Goal: Transaction & Acquisition: Purchase product/service

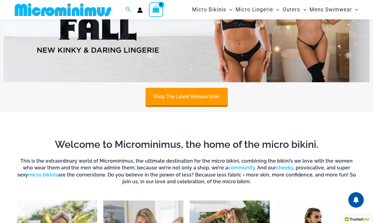
scroll to position [25, 0]
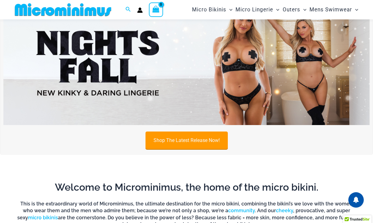
click at [178, 136] on link "Shop The Latest Release Now!" at bounding box center [186, 141] width 82 height 18
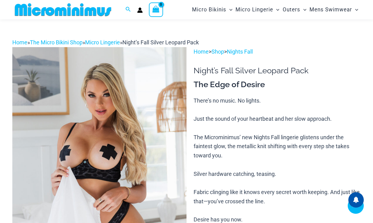
scroll to position [202, 0]
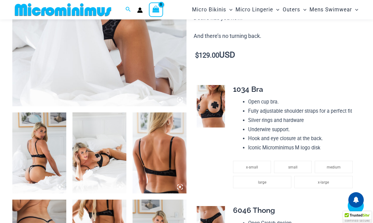
click at [59, 187] on icon at bounding box center [60, 187] width 2 height 2
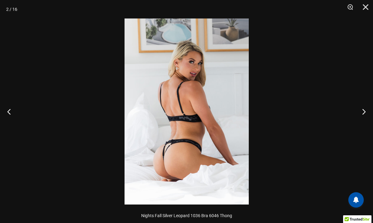
click at [180, 151] on img at bounding box center [187, 111] width 124 height 186
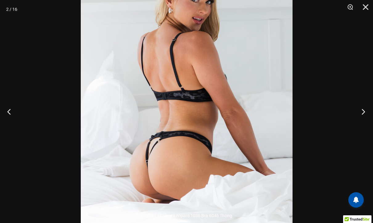
click at [362, 110] on button "Next" at bounding box center [361, 111] width 23 height 31
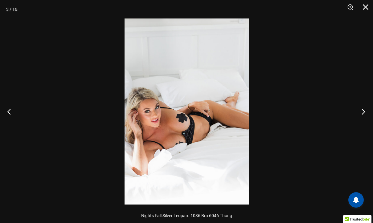
click at [362, 110] on button "Next" at bounding box center [361, 111] width 23 height 31
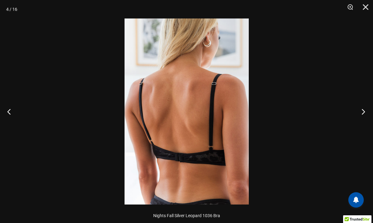
click at [362, 110] on button "Next" at bounding box center [361, 111] width 23 height 31
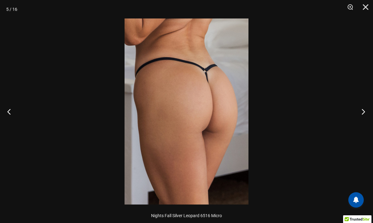
click at [362, 110] on button "Next" at bounding box center [361, 111] width 23 height 31
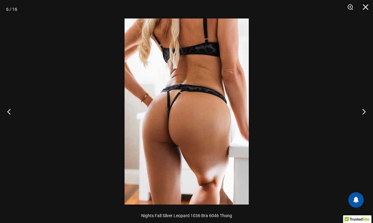
click at [200, 109] on img at bounding box center [187, 111] width 124 height 186
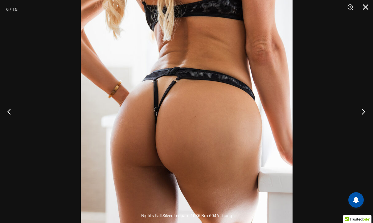
click at [363, 111] on button "Next" at bounding box center [361, 111] width 23 height 31
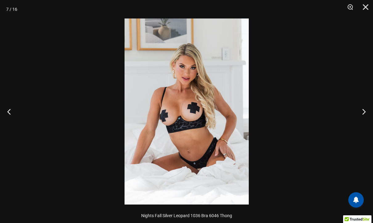
click at [211, 169] on img at bounding box center [187, 111] width 124 height 186
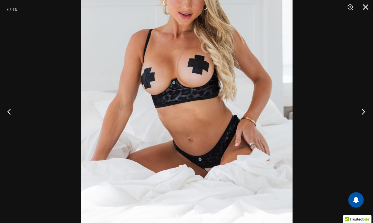
click at [358, 115] on button "Next" at bounding box center [361, 111] width 23 height 31
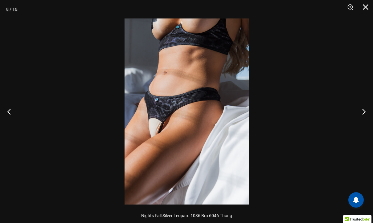
click at [175, 126] on img at bounding box center [187, 111] width 124 height 186
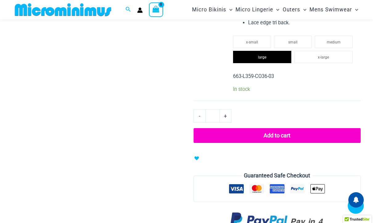
scroll to position [550, 0]
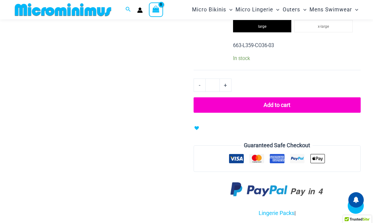
click at [272, 108] on button "Add to cart" at bounding box center [277, 104] width 167 height 15
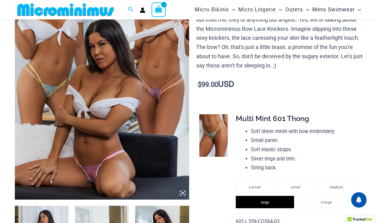
scroll to position [0, 0]
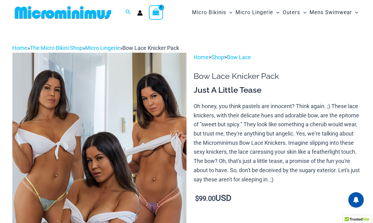
click at [152, 13] on icon "View Shopping Cart, 1 items" at bounding box center [156, 12] width 8 height 9
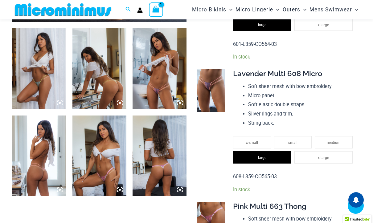
scroll to position [303, 0]
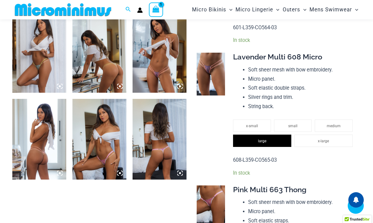
click at [165, 152] on img at bounding box center [160, 139] width 54 height 81
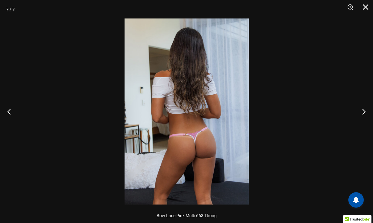
click at [208, 147] on img at bounding box center [187, 111] width 124 height 186
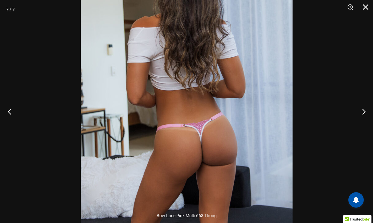
click at [11, 110] on button "Previous" at bounding box center [11, 111] width 23 height 31
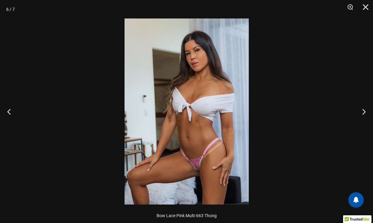
click at [198, 143] on img at bounding box center [187, 111] width 124 height 186
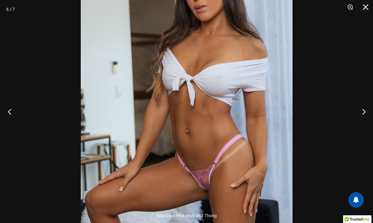
click at [10, 107] on button "Previous" at bounding box center [11, 111] width 23 height 31
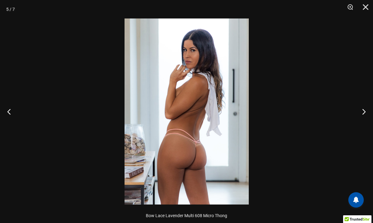
click at [207, 150] on img at bounding box center [187, 111] width 124 height 186
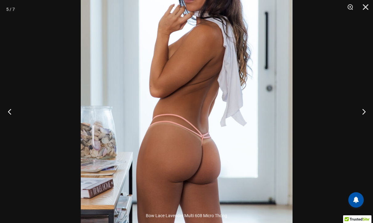
click at [8, 113] on button "Previous" at bounding box center [11, 111] width 23 height 31
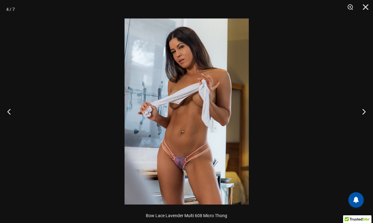
click at [160, 164] on img at bounding box center [187, 111] width 124 height 186
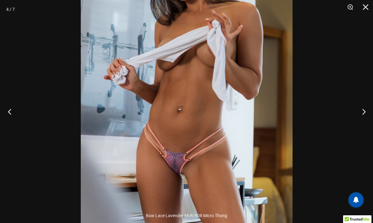
click at [7, 111] on button "Previous" at bounding box center [11, 111] width 23 height 31
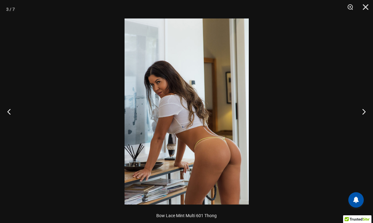
click at [224, 152] on img at bounding box center [187, 111] width 124 height 186
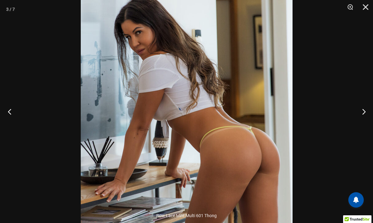
click at [11, 114] on button "Previous" at bounding box center [11, 111] width 23 height 31
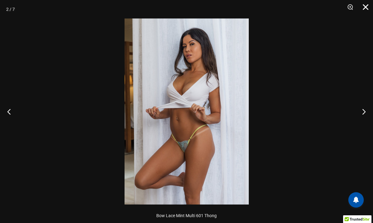
click at [364, 10] on button "Close" at bounding box center [363, 9] width 15 height 18
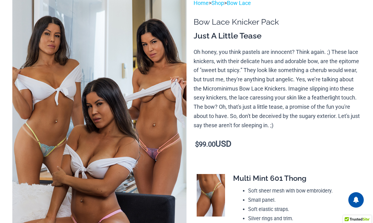
scroll to position [0, 0]
